Goal: Information Seeking & Learning: Learn about a topic

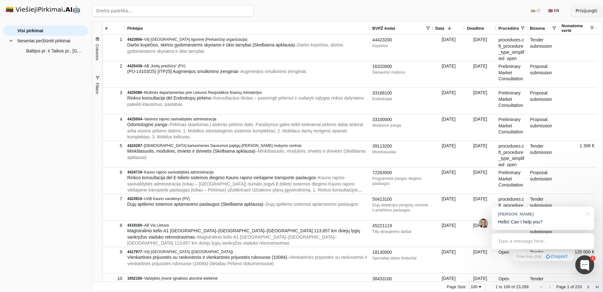
click at [133, 11] on input "search" at bounding box center [173, 10] width 162 height 11
paste input "1247"
type input "1247"
click button "Ieškoti" at bounding box center [241, 10] width 25 height 11
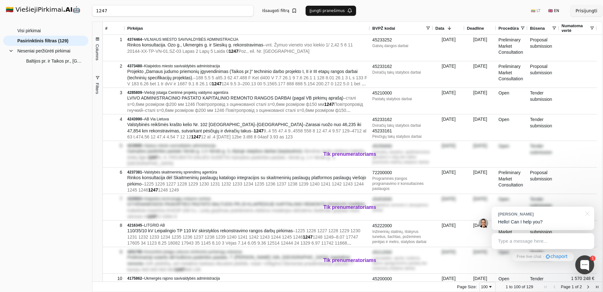
click at [584, 11] on button "Prisijungti" at bounding box center [587, 10] width 32 height 11
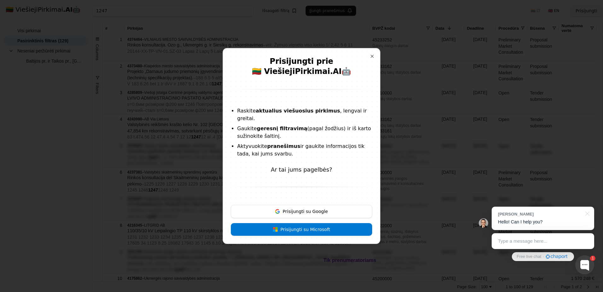
drag, startPoint x: 242, startPoint y: 122, endPoint x: 296, endPoint y: 137, distance: 56.4
click at [296, 137] on ul "Raskite aktualius viešuosius pirkimus , lengvai ir greitai. Gaukite geresnį fil…" at bounding box center [301, 132] width 141 height 50
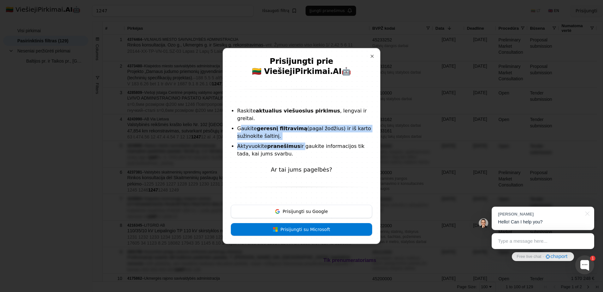
drag, startPoint x: 296, startPoint y: 137, endPoint x: 292, endPoint y: 140, distance: 5.5
click at [292, 143] on strong "pranešimus" at bounding box center [283, 146] width 33 height 6
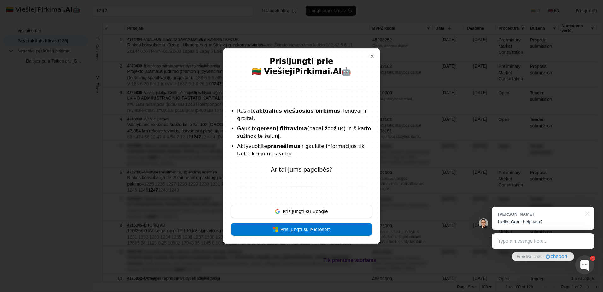
click at [287, 223] on button "Prisijungti su Microsoft" at bounding box center [301, 229] width 141 height 13
click at [370, 58] on button "Close" at bounding box center [372, 56] width 5 height 5
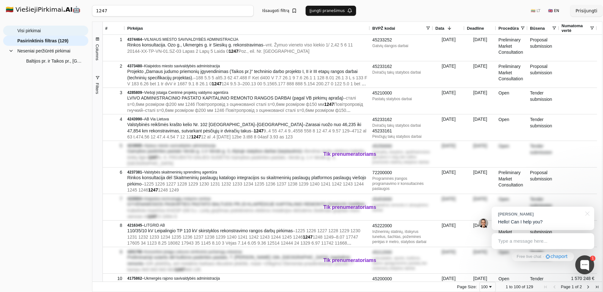
click at [31, 31] on span "Visi pirkimai" at bounding box center [28, 30] width 23 height 9
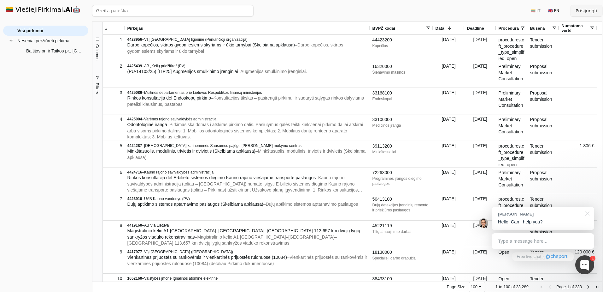
click at [99, 89] on span "Filters" at bounding box center [97, 88] width 5 height 11
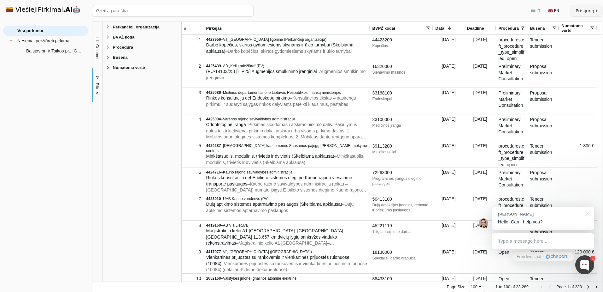
click at [109, 70] on span "Filter List 5 Filters" at bounding box center [107, 67] width 5 height 5
click at [110, 60] on span "Filter List 5 Filters" at bounding box center [107, 57] width 5 height 5
click at [108, 48] on span "Filter List 5 Filters" at bounding box center [107, 46] width 5 height 5
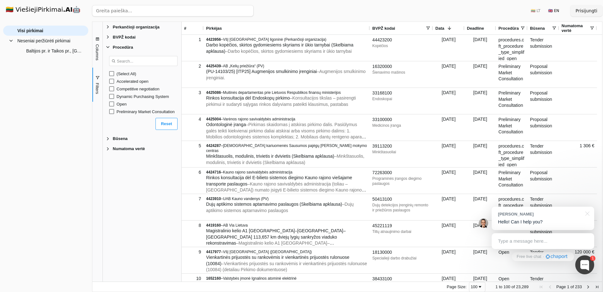
click at [107, 48] on span "Filter List 5 Filters" at bounding box center [107, 46] width 5 height 5
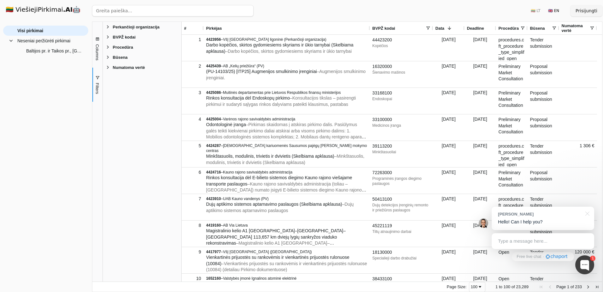
click at [108, 37] on span "Filter List 5 Filters" at bounding box center [107, 36] width 5 height 5
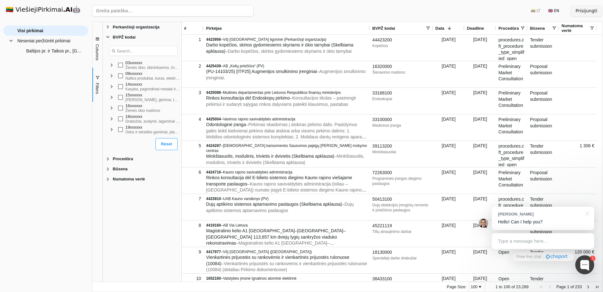
click at [108, 37] on span "Filter List 5 Filters" at bounding box center [107, 36] width 5 height 5
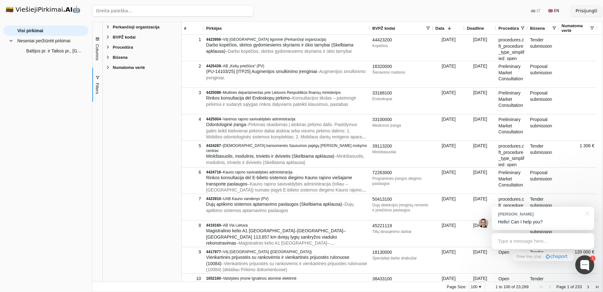
click at [107, 29] on span "Filter List 5 Filters" at bounding box center [107, 26] width 5 height 5
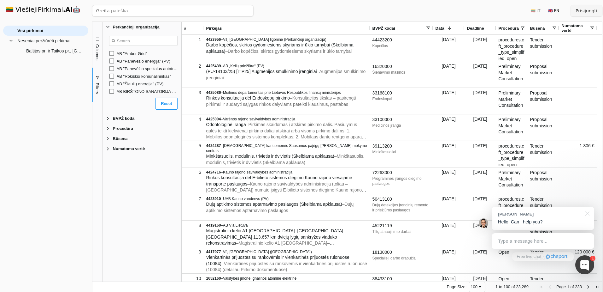
click at [136, 55] on div "AB "Amber Grid"" at bounding box center [148, 53] width 62 height 5
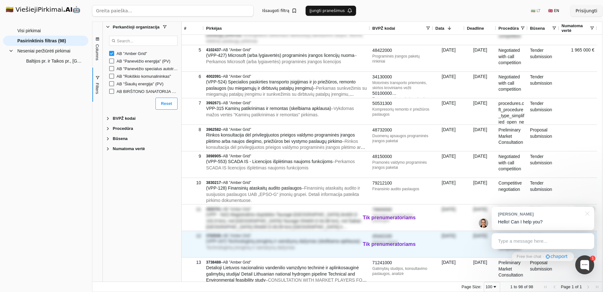
scroll to position [189, 0]
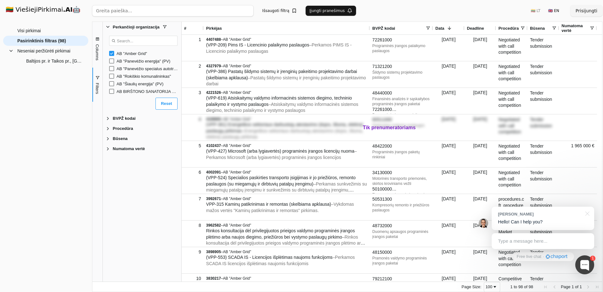
click at [204, 11] on input "search" at bounding box center [173, 10] width 162 height 11
type input "pso"
click button "Ieškoti" at bounding box center [241, 10] width 25 height 11
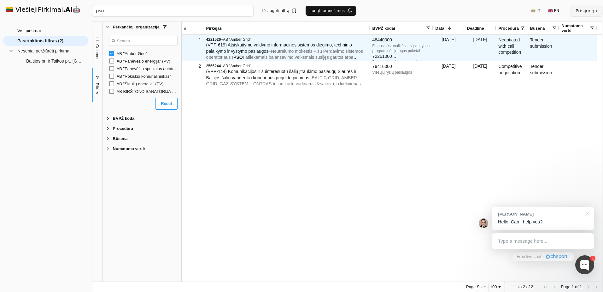
click at [224, 48] on span "(VPP-619) Atsiskaitymų valdymo informacinės sistemos diegimo, techninio palaiky…" at bounding box center [279, 47] width 146 height 11
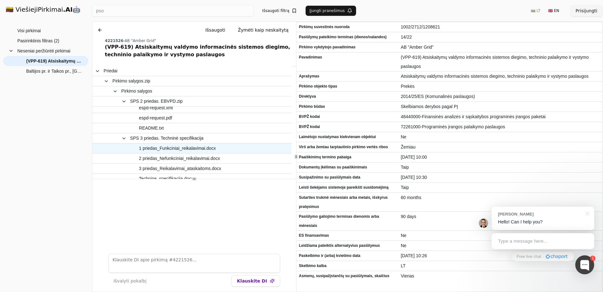
click at [178, 147] on span "1 priedas_Funkciniai_reikalavimai.docx" at bounding box center [177, 148] width 77 height 9
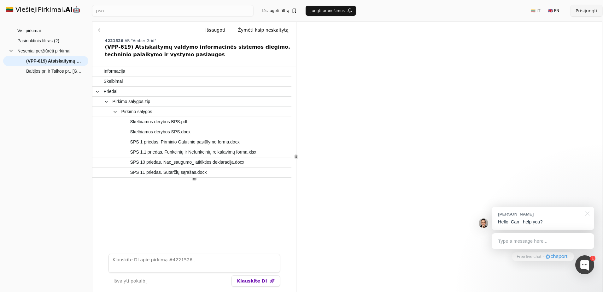
click at [98, 31] on button at bounding box center [100, 29] width 10 height 11
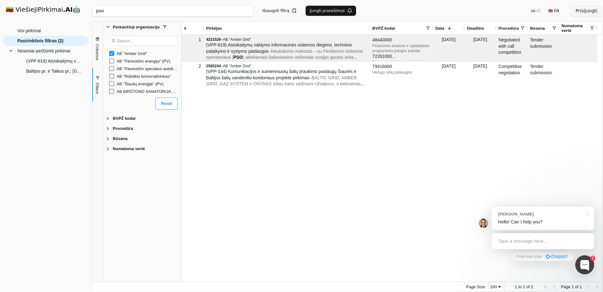
click at [124, 13] on input "pso" at bounding box center [173, 10] width 162 height 11
click button "Ieškoti" at bounding box center [241, 10] width 25 height 11
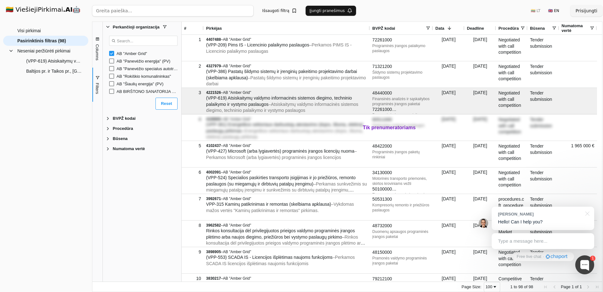
click at [455, 30] on div "Data 1" at bounding box center [449, 28] width 27 height 13
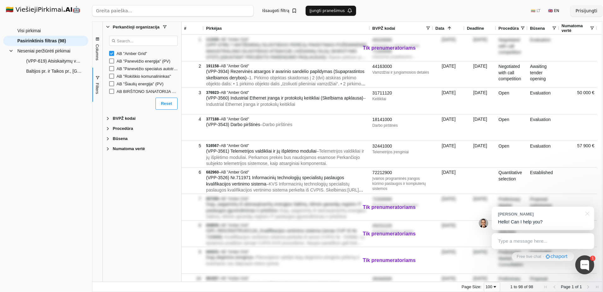
click at [443, 26] on span "Data" at bounding box center [440, 28] width 9 height 5
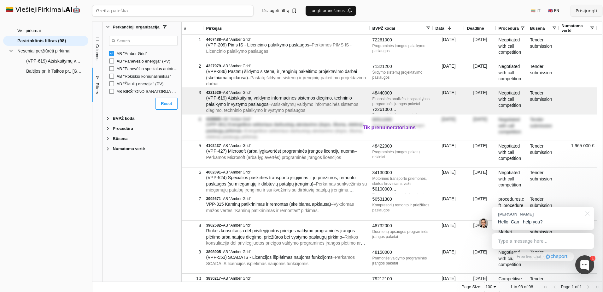
click at [153, 6] on input "search" at bounding box center [173, 10] width 162 height 11
type input "pso"
click button "Ieškoti" at bounding box center [241, 10] width 25 height 11
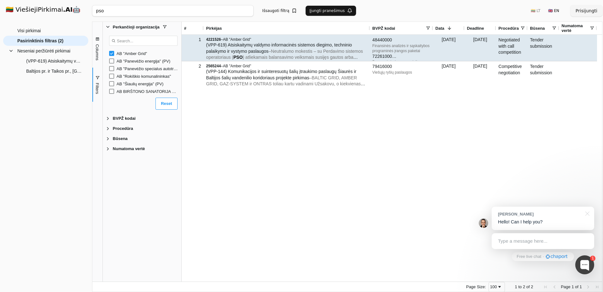
click at [259, 50] on span "(VPP-619) Atsiskaitymų valdymo informacinės sistemos diegimo, techninio palaiky…" at bounding box center [279, 47] width 146 height 11
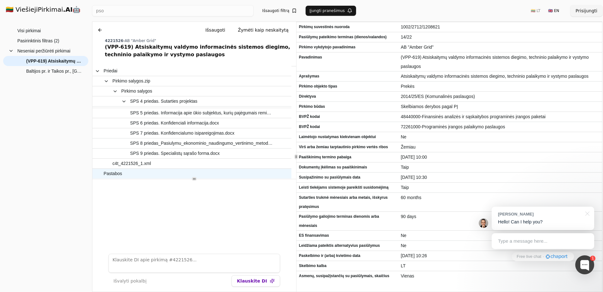
click at [131, 173] on span "Pastabos" at bounding box center [189, 173] width 170 height 9
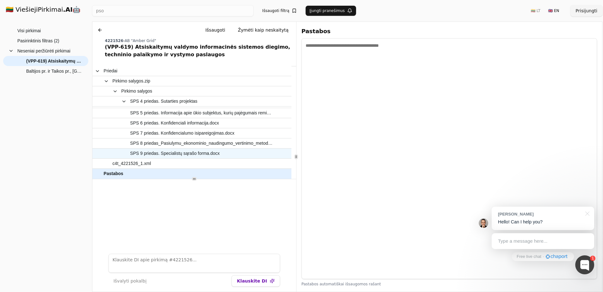
click at [207, 155] on span "SPS 9 priedas. Specialistų sąrašo forma.docx" at bounding box center [175, 153] width 90 height 9
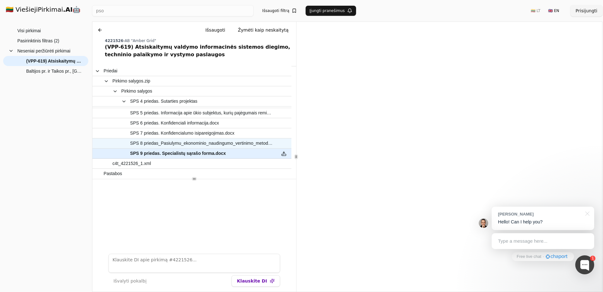
click at [196, 143] on span "SPS 8 priedas_Pasiulymu_ekonominio_naudingumo_vertinimo_metodika.docx" at bounding box center [201, 143] width 143 height 9
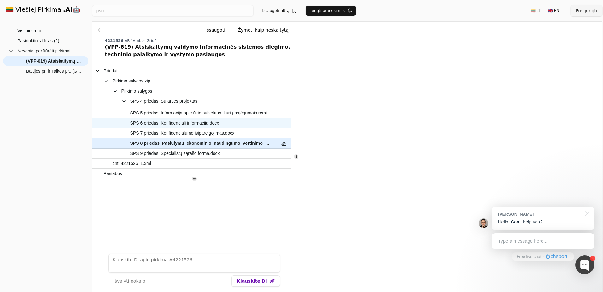
click at [187, 124] on span "SPS 6 priedas. Konfidenciali informacija.docx" at bounding box center [174, 122] width 89 height 9
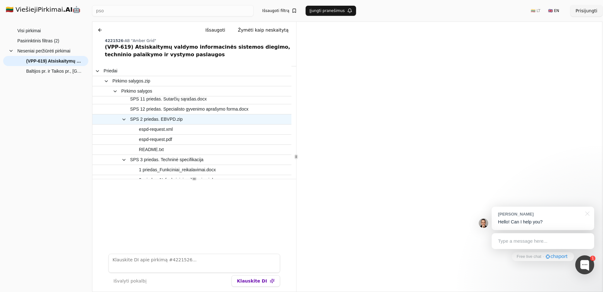
click at [149, 122] on span "SPS 2 priedas. EBVPD.zip" at bounding box center [156, 119] width 53 height 9
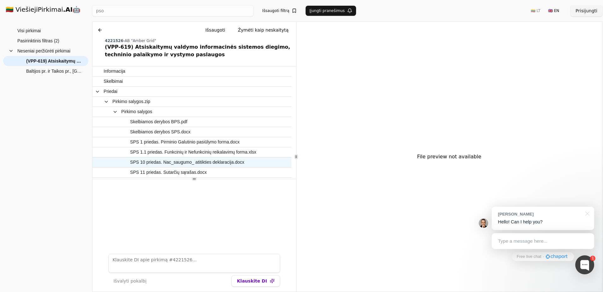
click at [160, 164] on span "SPS 10 priedas. Nac_saugumo_ atitikties deklaracija.docx" at bounding box center [187, 161] width 114 height 9
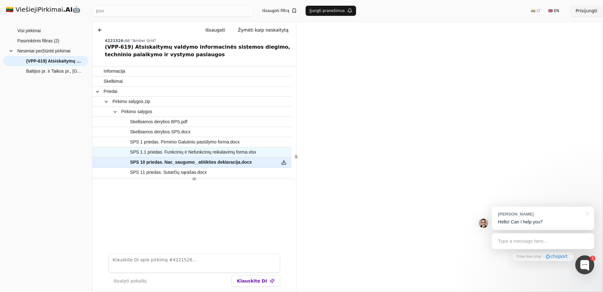
click at [181, 148] on span "SPS 1.1 priedas. Funkcinių ir Nefunkcinių reikalavimų forma.xlsx" at bounding box center [193, 151] width 126 height 9
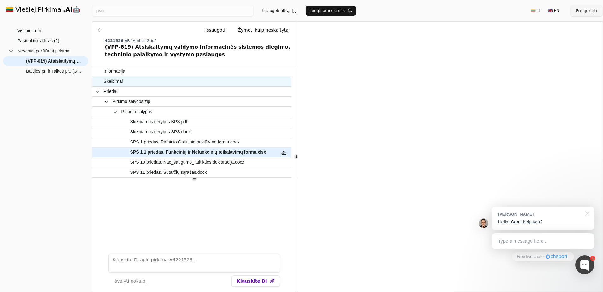
click at [123, 78] on span "Skelbimai" at bounding box center [189, 81] width 170 height 9
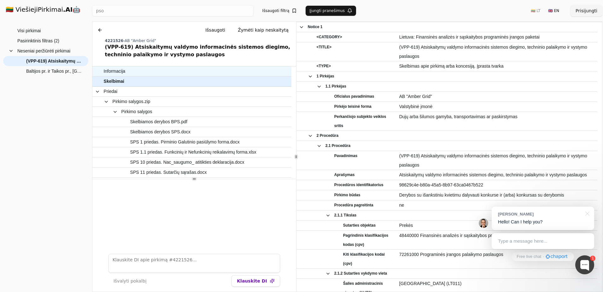
click at [130, 71] on span "Informacija" at bounding box center [189, 71] width 170 height 9
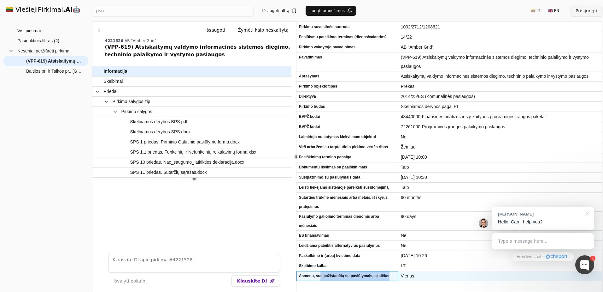
drag, startPoint x: 319, startPoint y: 274, endPoint x: 388, endPoint y: 271, distance: 69.2
click at [388, 271] on span "Asmenų, susipažįstančių su pasiūlymais, skaičius" at bounding box center [347, 275] width 97 height 9
click at [307, 273] on span "Asmenų, susipažįstančių su pasiūlymais, skaičius" at bounding box center [347, 275] width 97 height 9
drag, startPoint x: 315, startPoint y: 277, endPoint x: 399, endPoint y: 278, distance: 83.3
click at [399, 278] on div "Asmenų, susipažįstančių su pasiūlymais, skaičius Vienas" at bounding box center [450, 276] width 306 height 10
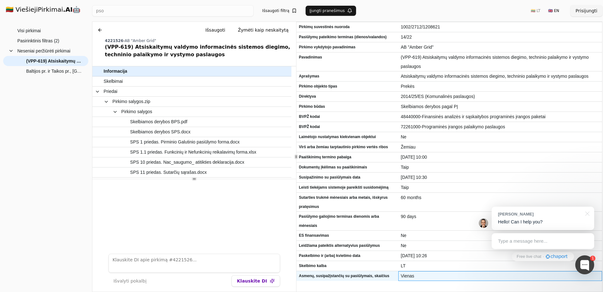
drag, startPoint x: 399, startPoint y: 278, endPoint x: 446, endPoint y: 274, distance: 47.5
click at [446, 274] on span "Vienas" at bounding box center [500, 275] width 199 height 9
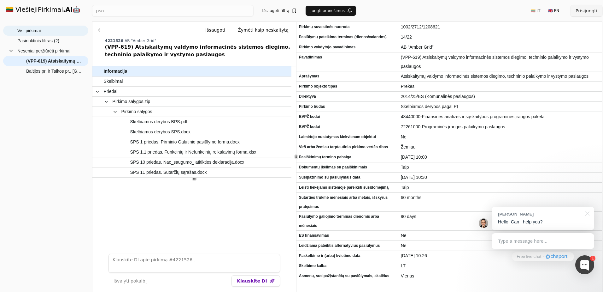
click at [29, 32] on span "Visi pirkimai" at bounding box center [28, 30] width 23 height 9
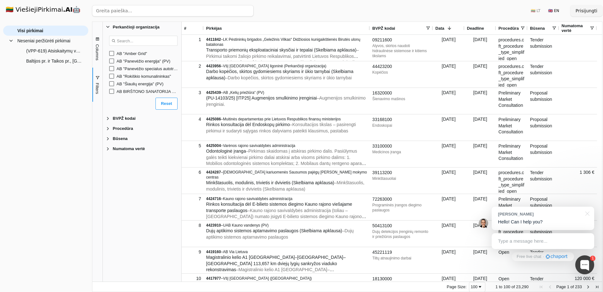
click at [139, 55] on div "AB "Amber Grid"" at bounding box center [148, 53] width 62 height 5
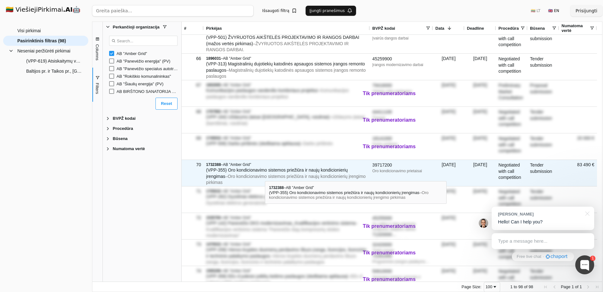
click at [265, 175] on span "– Oro kondicionavimo sistemos priežiūra ir naujų kondicionierių įrengimo pirkim…" at bounding box center [286, 179] width 160 height 11
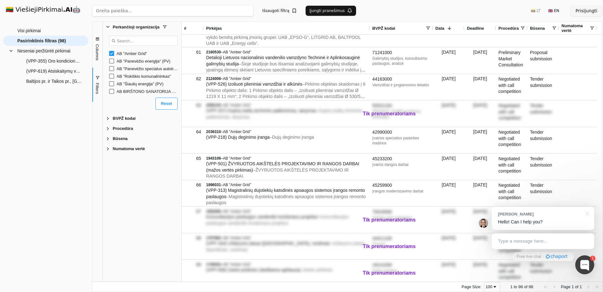
click at [63, 9] on strong ".AI" at bounding box center [68, 10] width 10 height 8
